Goal: Information Seeking & Learning: Learn about a topic

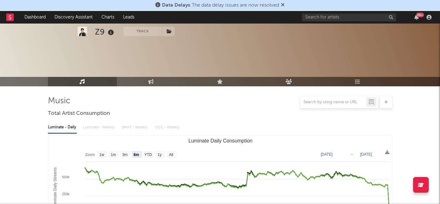
select select "6m"
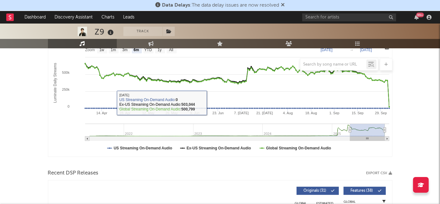
click at [48, 131] on div "Zoom 1w 1m 3m 6m YTD 1y All [DATE] [DATE] Created with Highcharts 10.3.3 Lumina…" at bounding box center [220, 94] width 345 height 126
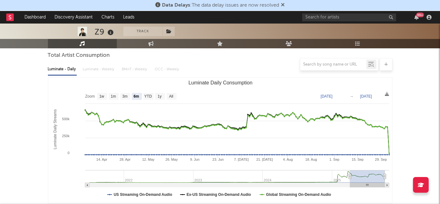
scroll to position [0, 0]
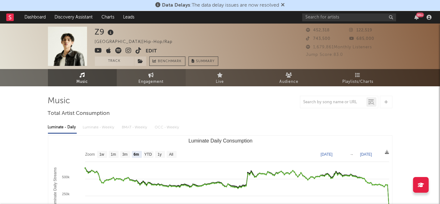
click at [149, 74] on icon at bounding box center [150, 74] width 5 height 5
select select "1w"
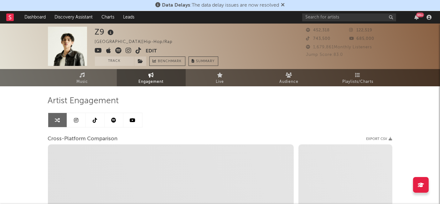
select select "1m"
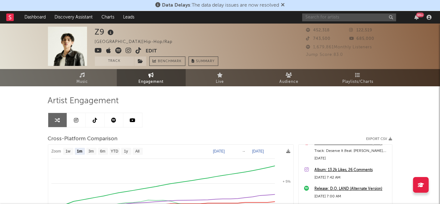
click at [356, 15] on input "text" at bounding box center [349, 17] width 94 height 8
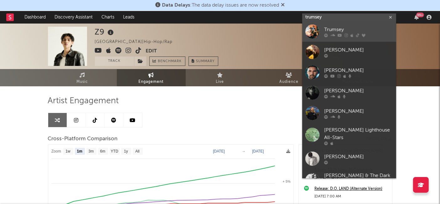
type input "trumsey"
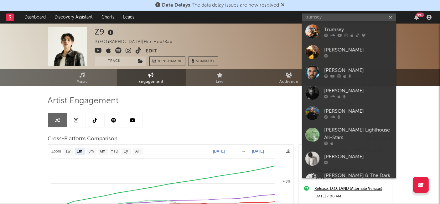
click at [363, 32] on div "Trumsey" at bounding box center [358, 30] width 69 height 8
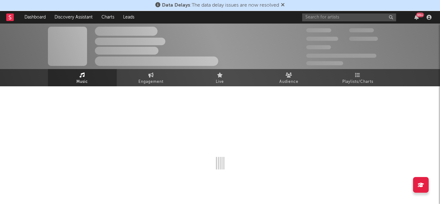
select select "6m"
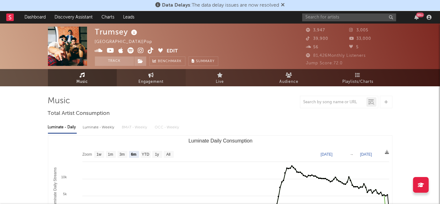
click at [148, 82] on span "Engagement" at bounding box center [151, 82] width 25 height 8
select select "1w"
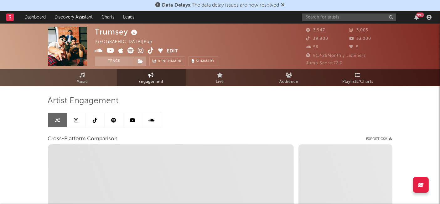
select select "1m"
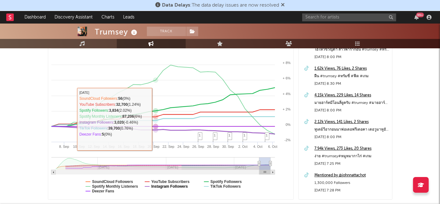
scroll to position [139, 0]
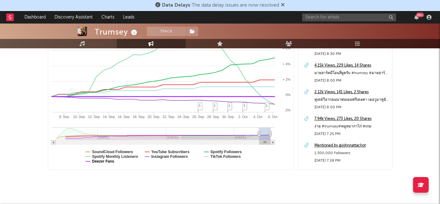
click at [96, 160] on text "Deezer Fans" at bounding box center [103, 161] width 22 height 4
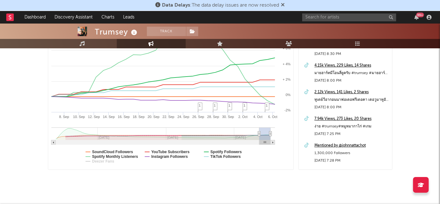
select select "1m"
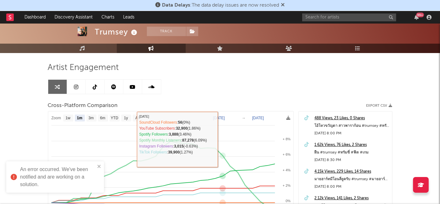
scroll to position [0, 0]
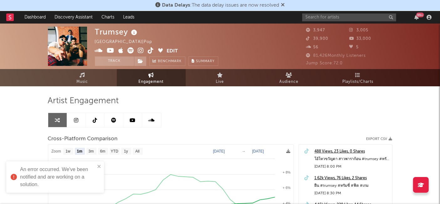
click at [93, 121] on icon at bounding box center [95, 119] width 4 height 5
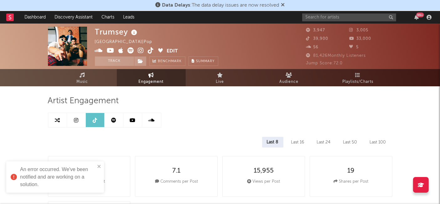
select select "6m"
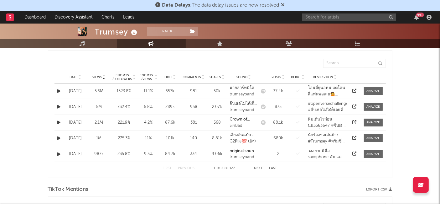
scroll to position [313, 0]
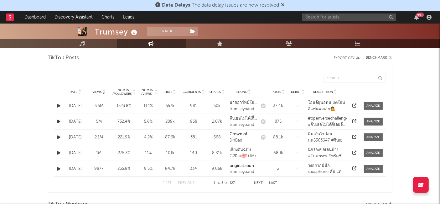
click at [77, 93] on div "Date" at bounding box center [75, 91] width 20 height 5
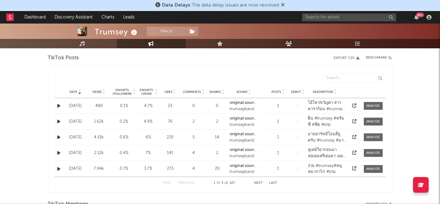
click at [79, 87] on div "Date Views Engmts / Followers Engmts / Views Likes Comments Shares Sound Posts …" at bounding box center [219, 92] width 331 height 13
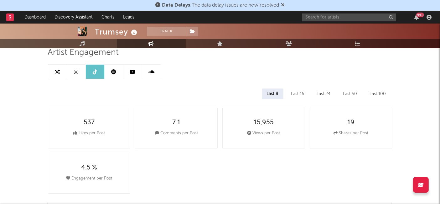
scroll to position [0, 0]
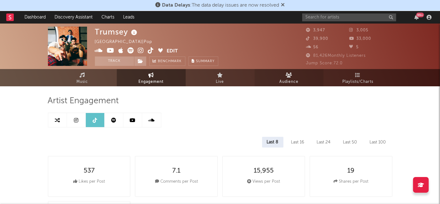
click at [292, 80] on span "Audience" at bounding box center [288, 82] width 19 height 8
